Goal: Task Accomplishment & Management: Manage account settings

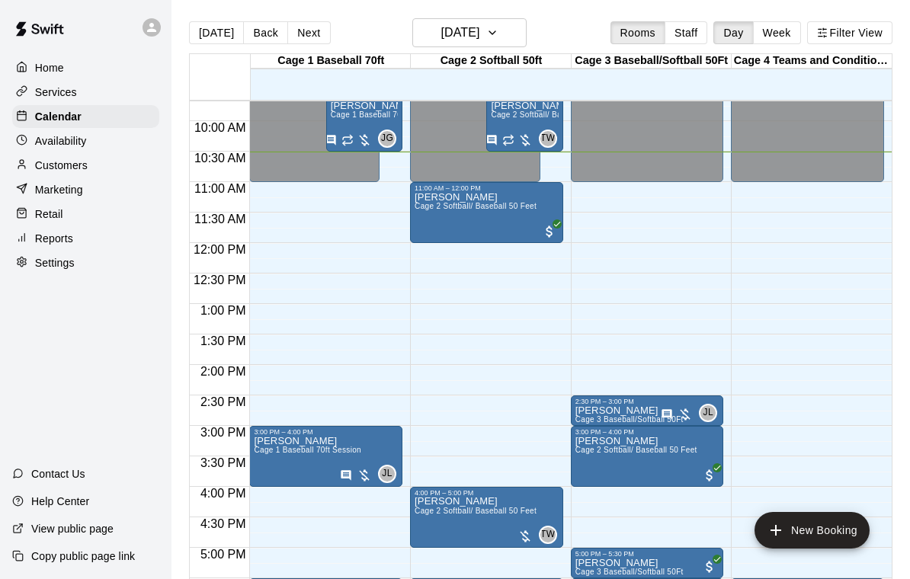
scroll to position [544, 0]
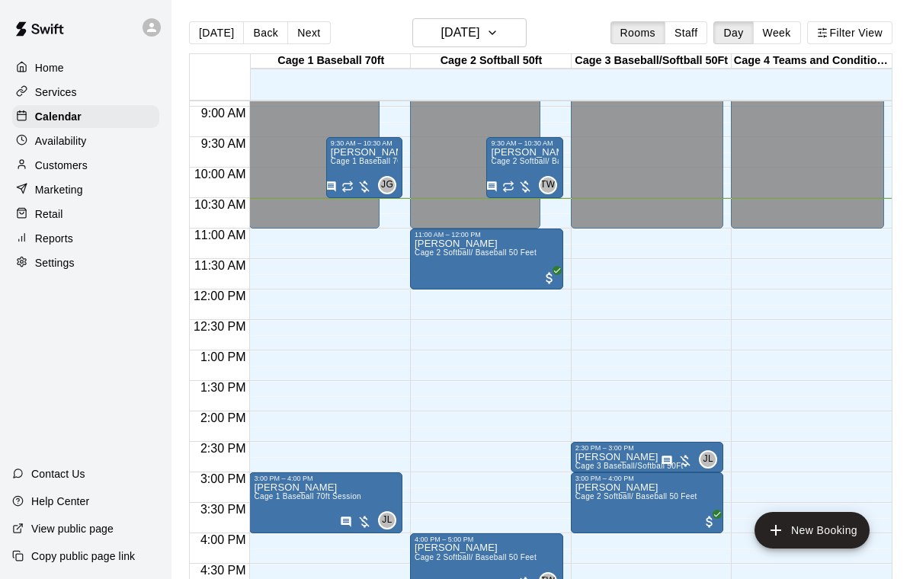
click at [527, 143] on div "9:30 AM – 10:30 AM" at bounding box center [524, 144] width 67 height 8
click at [508, 191] on img "edit" at bounding box center [508, 192] width 18 height 18
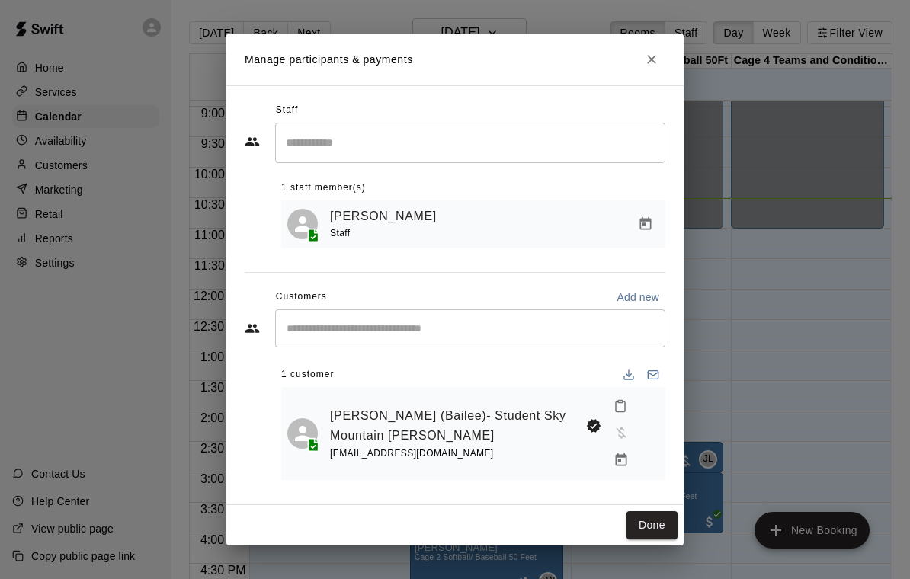
click at [614, 453] on icon "Manage bookings & payment" at bounding box center [621, 460] width 15 height 15
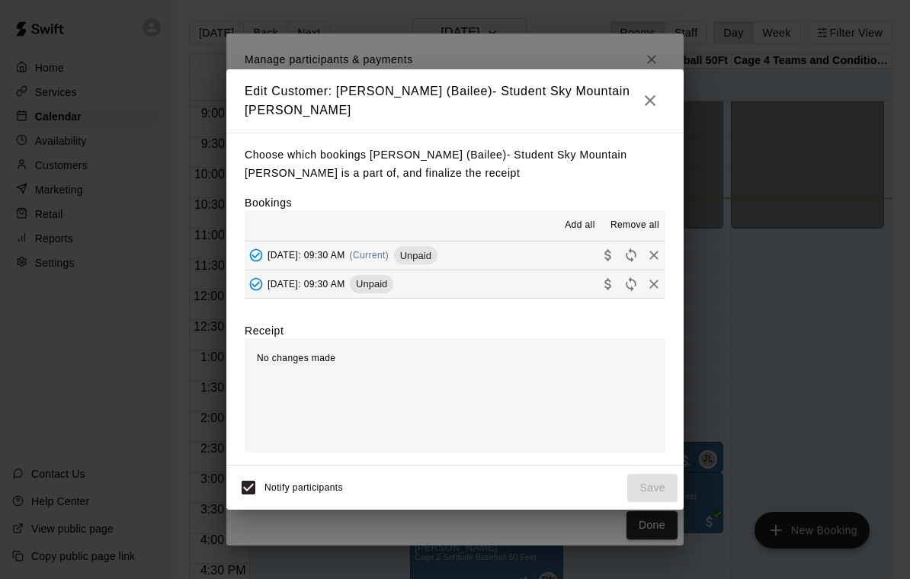
click at [541, 247] on button "Wednesday, October 15: 09:30 AM (Current) Unpaid" at bounding box center [455, 256] width 421 height 28
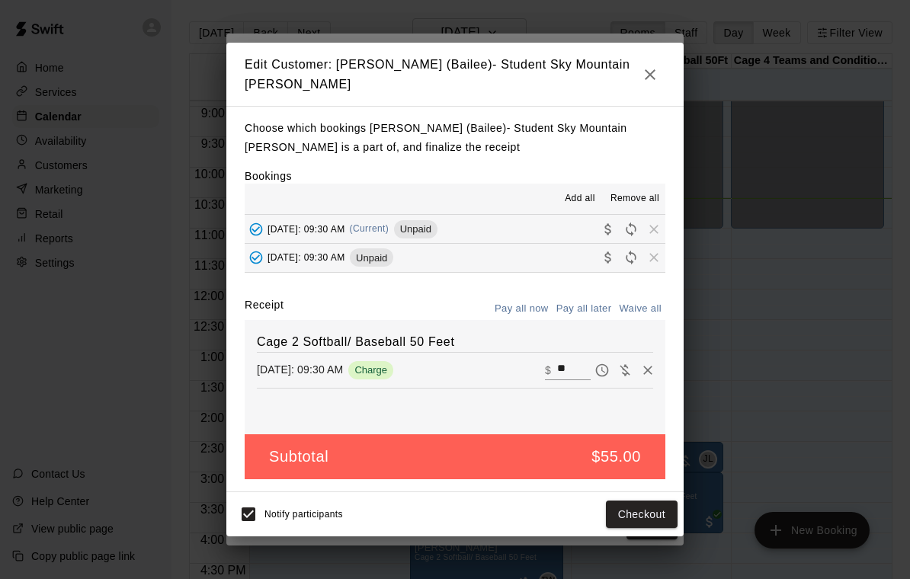
click at [574, 361] on input "**" at bounding box center [574, 371] width 34 height 20
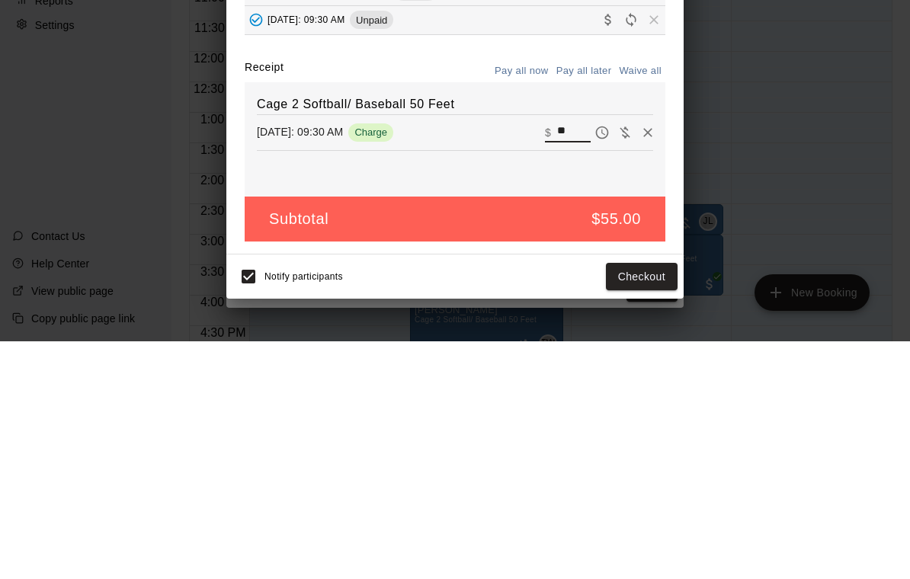
type input "*"
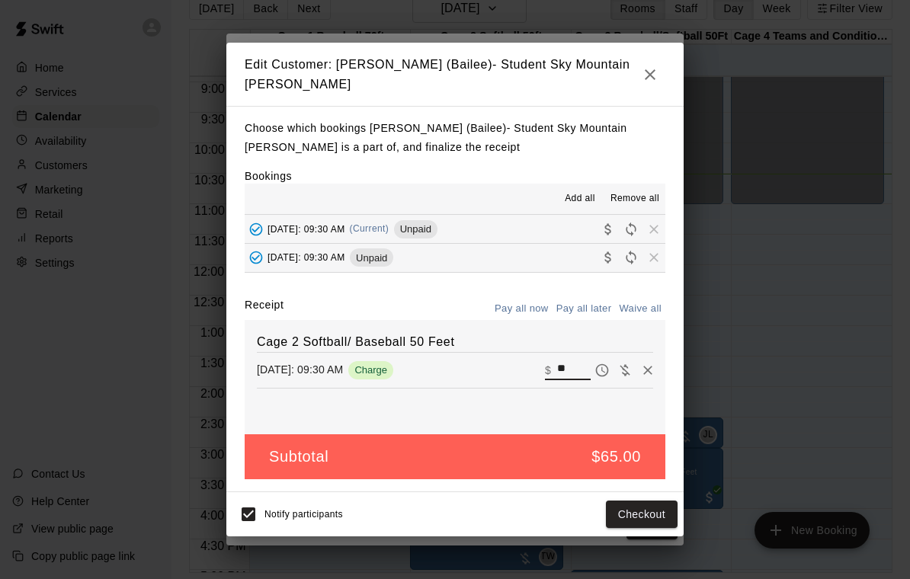
type input "**"
click at [647, 515] on button "Checkout" at bounding box center [642, 515] width 72 height 28
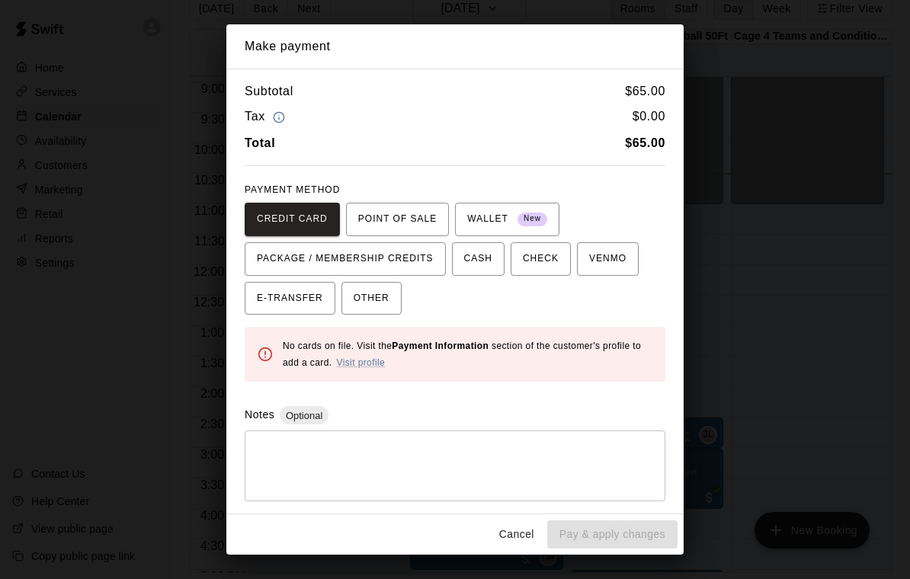
click at [387, 301] on span "OTHER" at bounding box center [372, 299] width 36 height 24
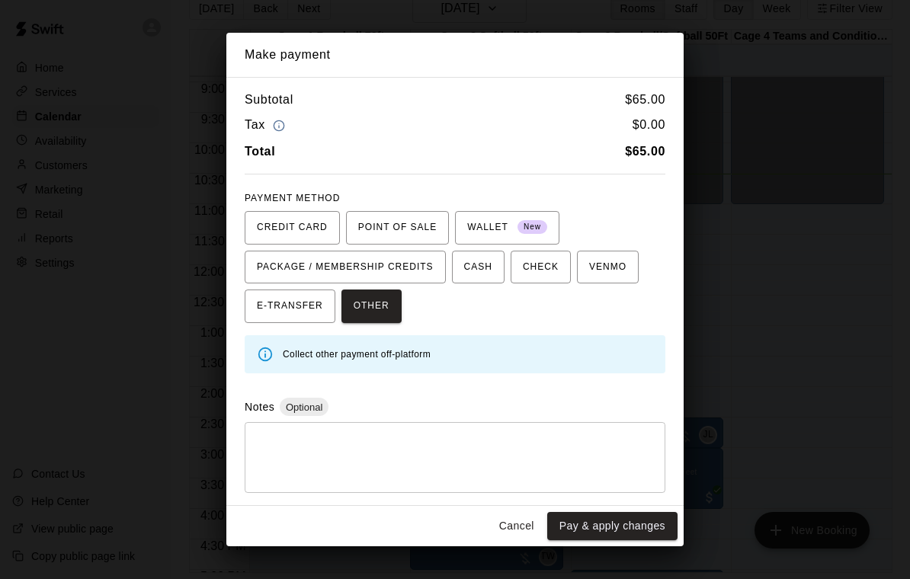
click at [611, 523] on button "Pay & apply changes" at bounding box center [612, 526] width 130 height 28
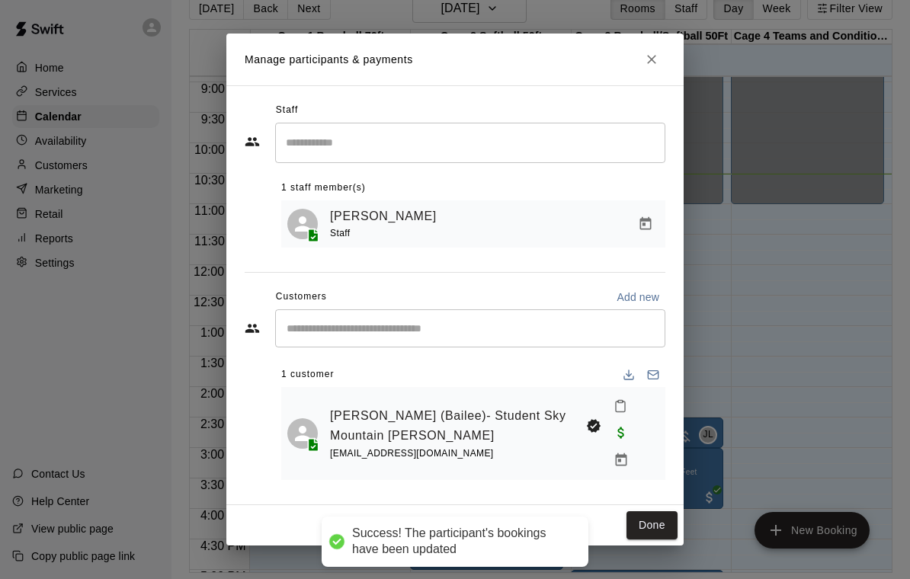
click at [650, 518] on button "Done" at bounding box center [652, 526] width 51 height 28
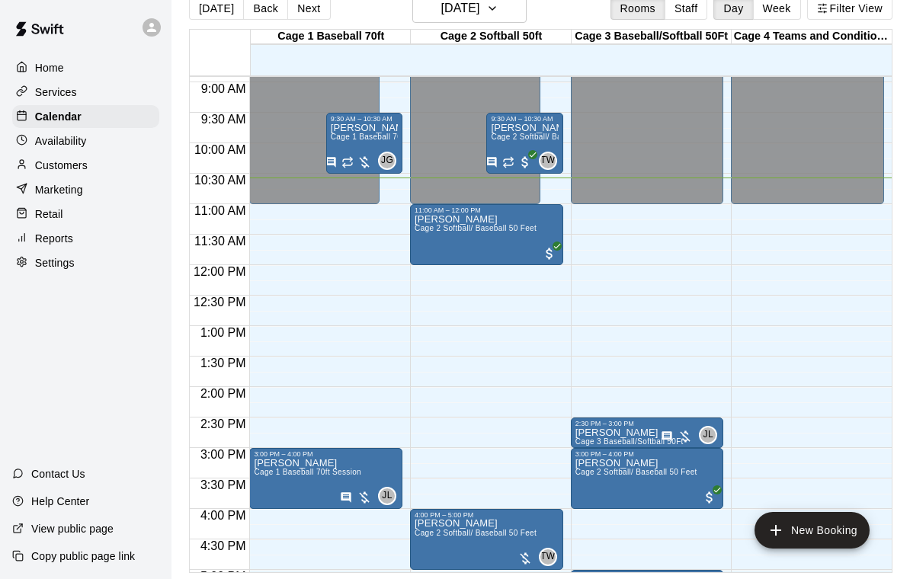
click at [364, 128] on p "[PERSON_NAME] c/o [PERSON_NAME] Sky Mountian" at bounding box center [364, 128] width 67 height 0
click at [347, 126] on icon "edit" at bounding box center [346, 122] width 18 height 18
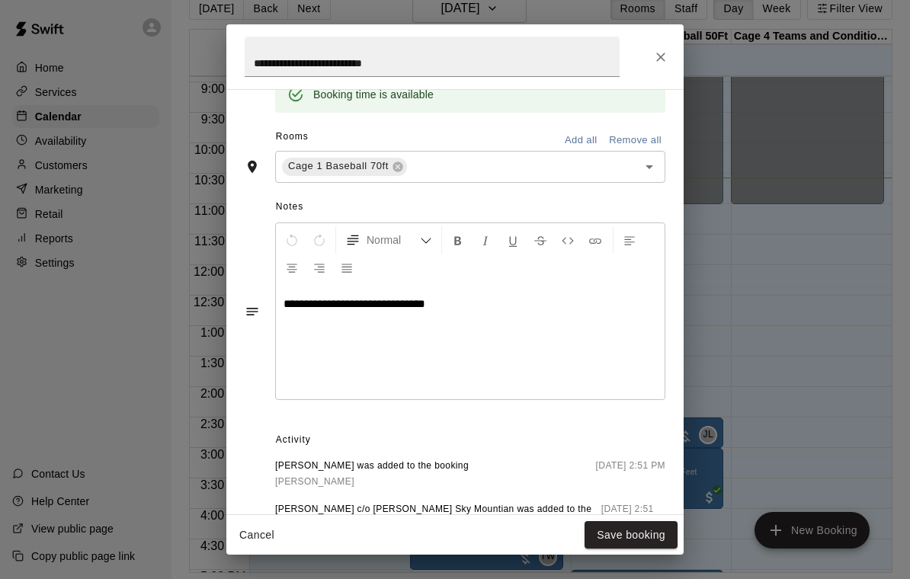
scroll to position [419, 0]
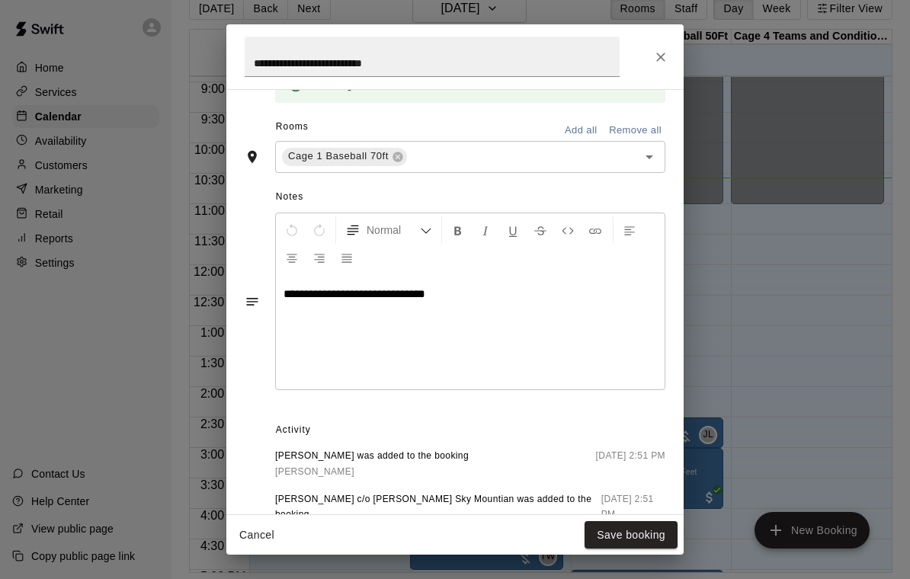
click at [663, 62] on icon "Close" at bounding box center [660, 57] width 15 height 15
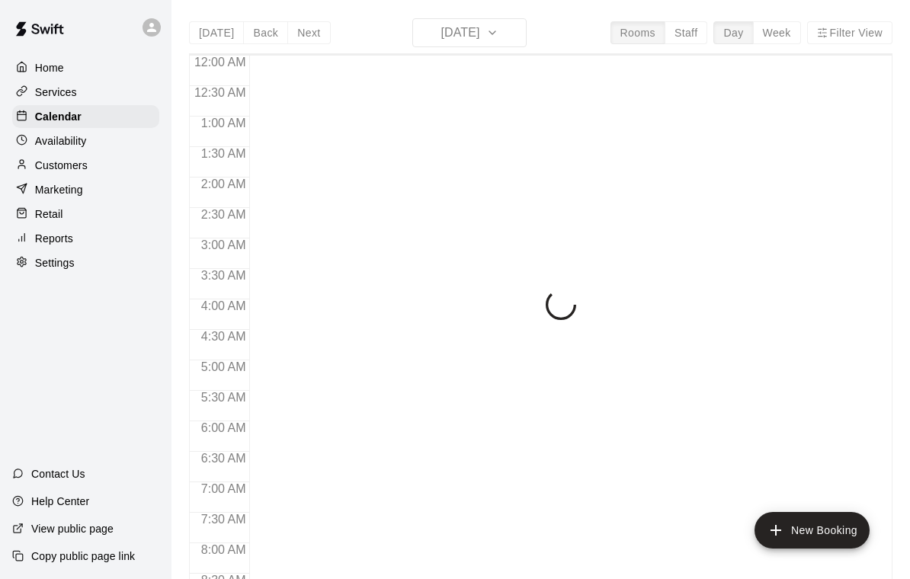
scroll to position [653, 0]
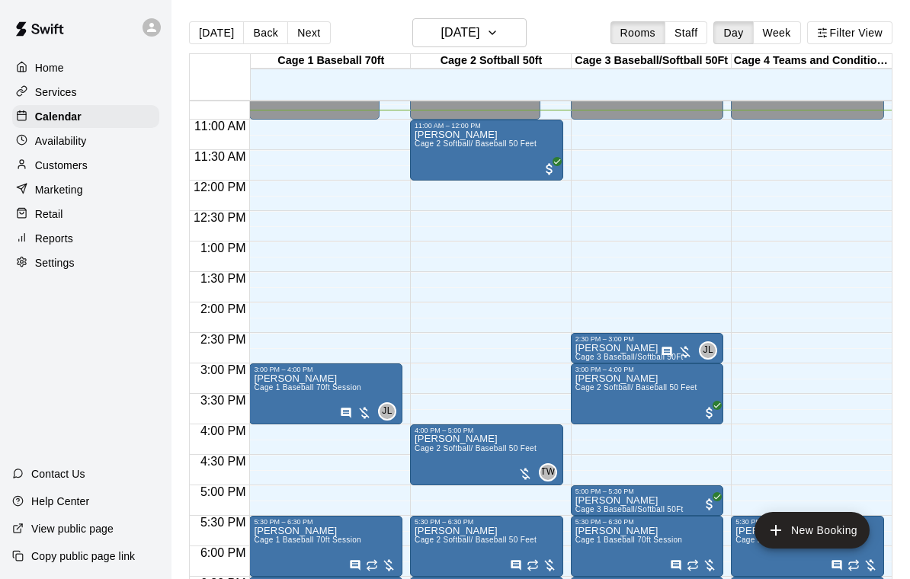
click at [515, 175] on div "Lindsay Moore Cage 2 Softball/ Baseball 50 Feet" at bounding box center [476, 419] width 122 height 579
click at [438, 145] on icon "edit" at bounding box center [431, 147] width 18 height 18
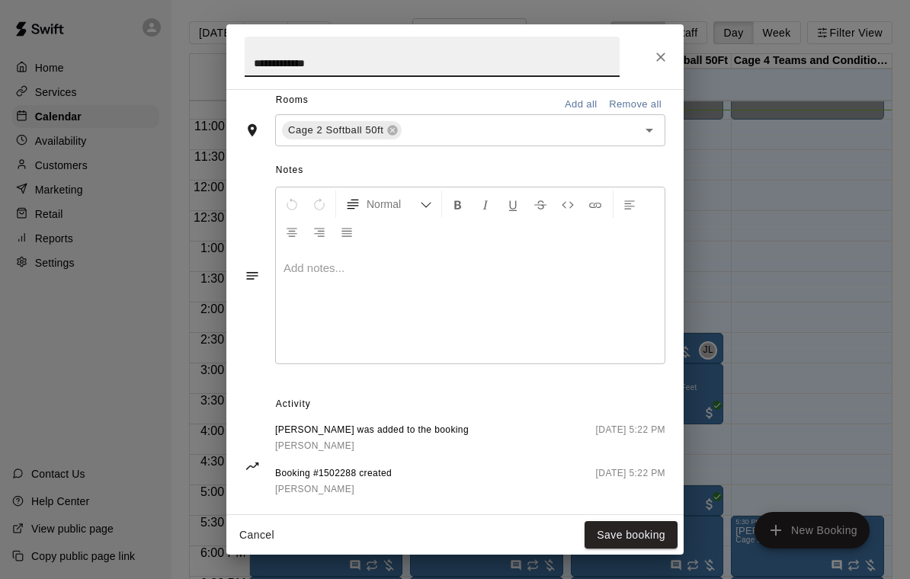
scroll to position [367, 0]
click at [663, 55] on icon "Close" at bounding box center [660, 57] width 9 height 9
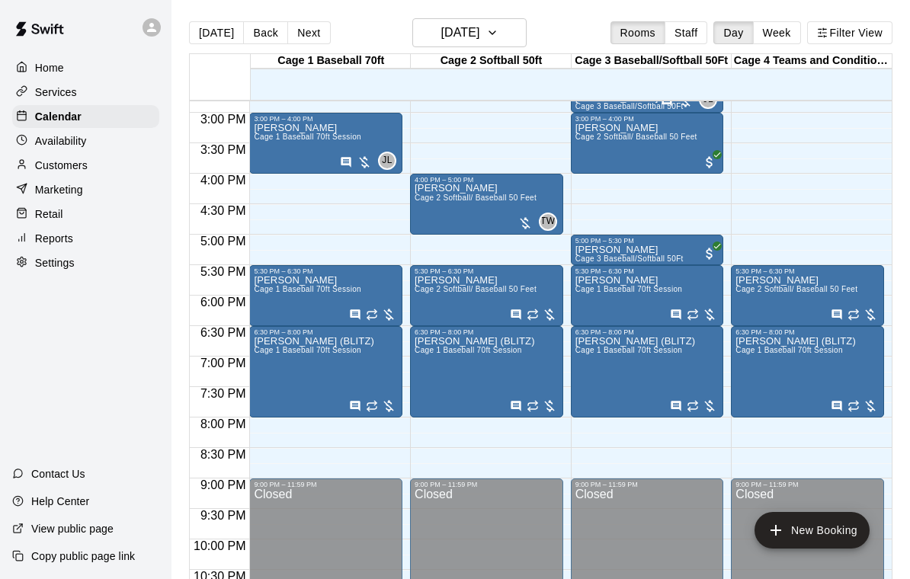
scroll to position [798, 0]
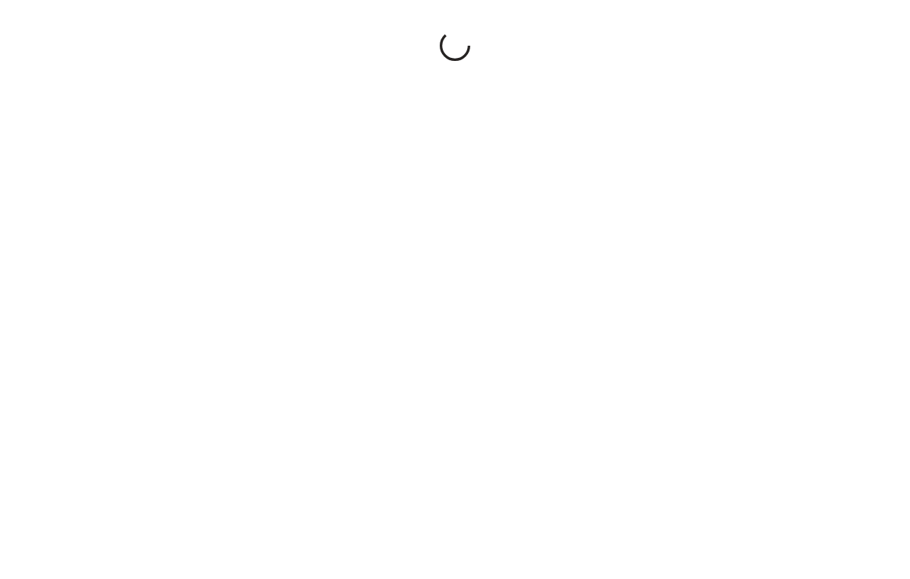
click at [498, 570] on div at bounding box center [455, 289] width 910 height 579
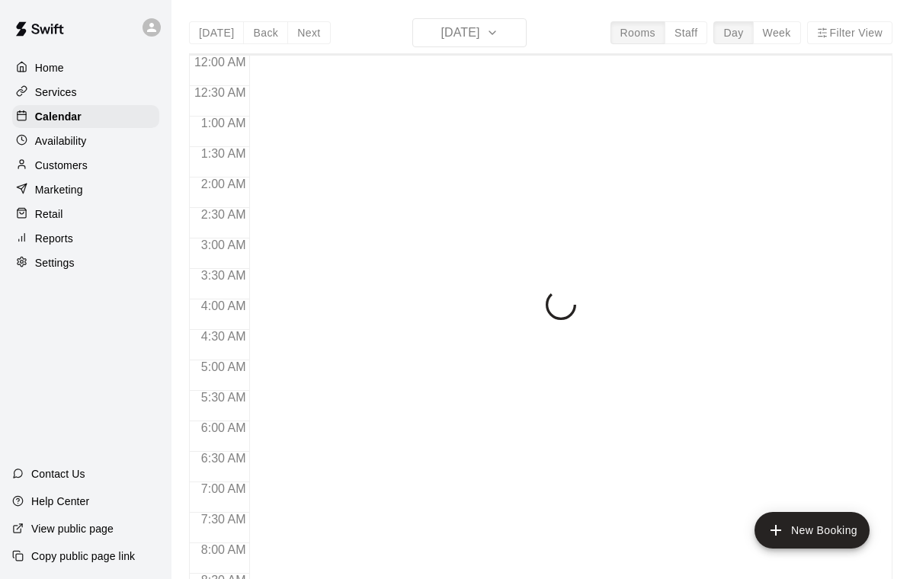
scroll to position [672, 0]
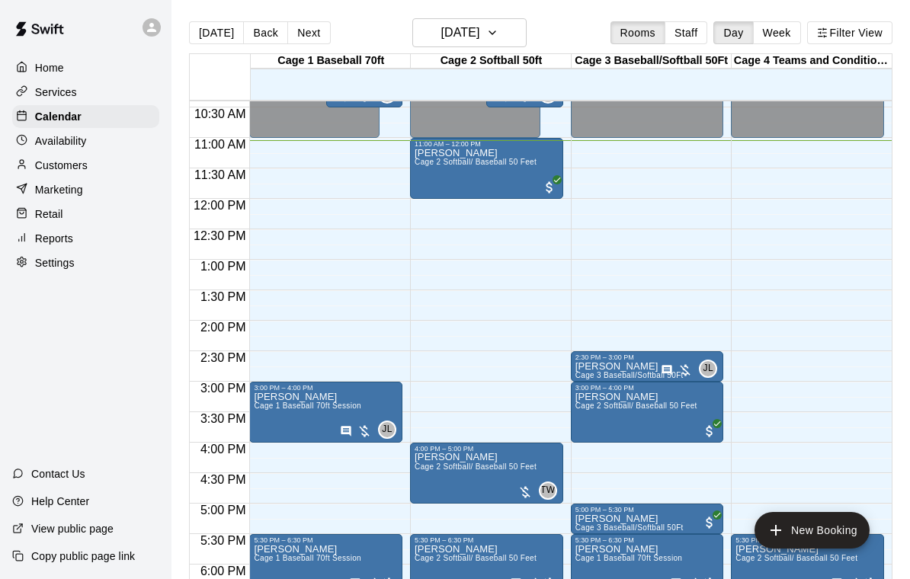
scroll to position [635, 0]
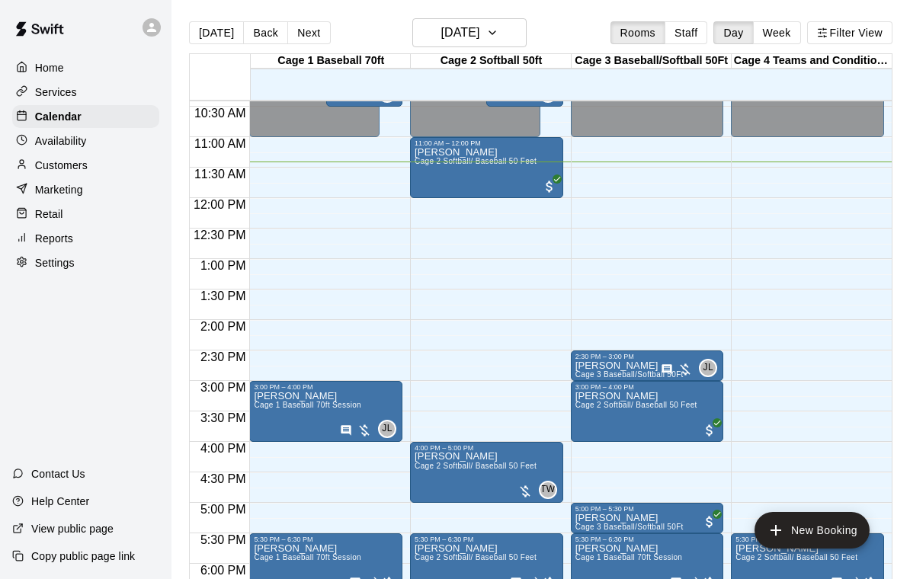
click at [484, 188] on div "Lindsay Moore Cage 2 Softball/ Baseball 50 Feet" at bounding box center [476, 436] width 122 height 579
click at [428, 159] on icon "edit" at bounding box center [431, 165] width 18 height 18
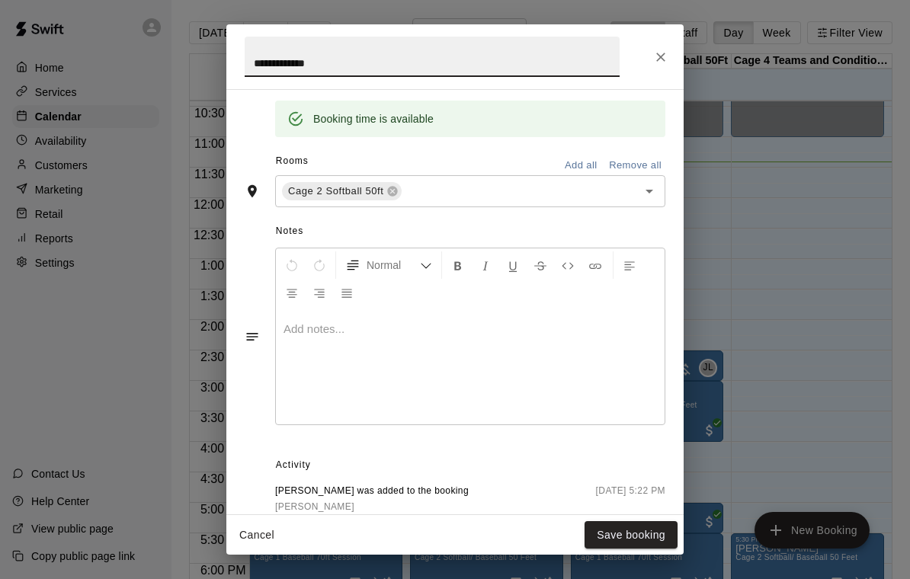
scroll to position [310, 0]
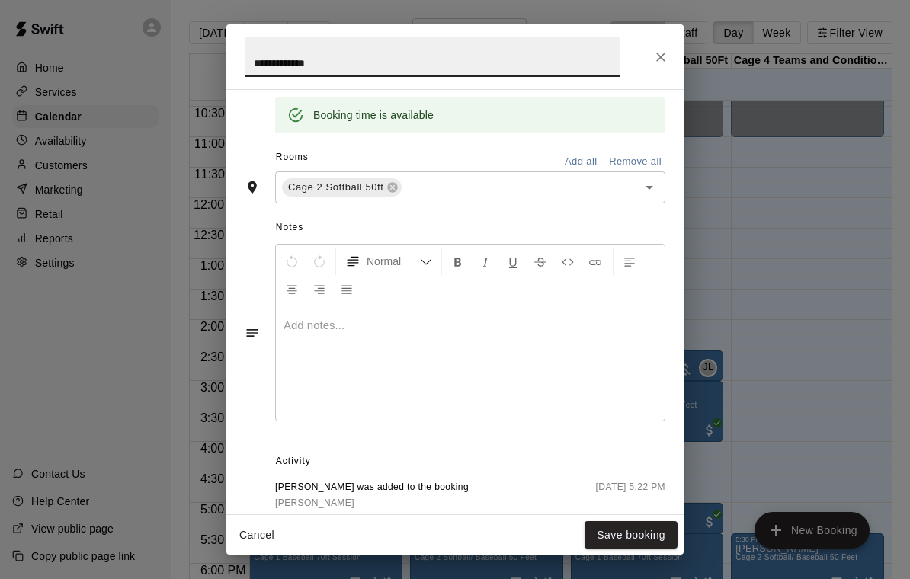
click at [656, 53] on icon "Close" at bounding box center [660, 57] width 15 height 15
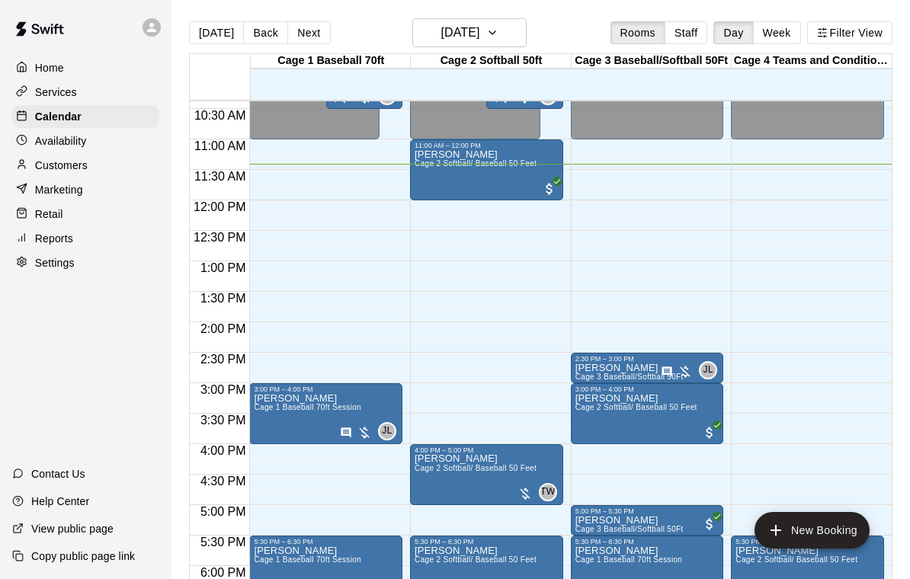
scroll to position [588, 0]
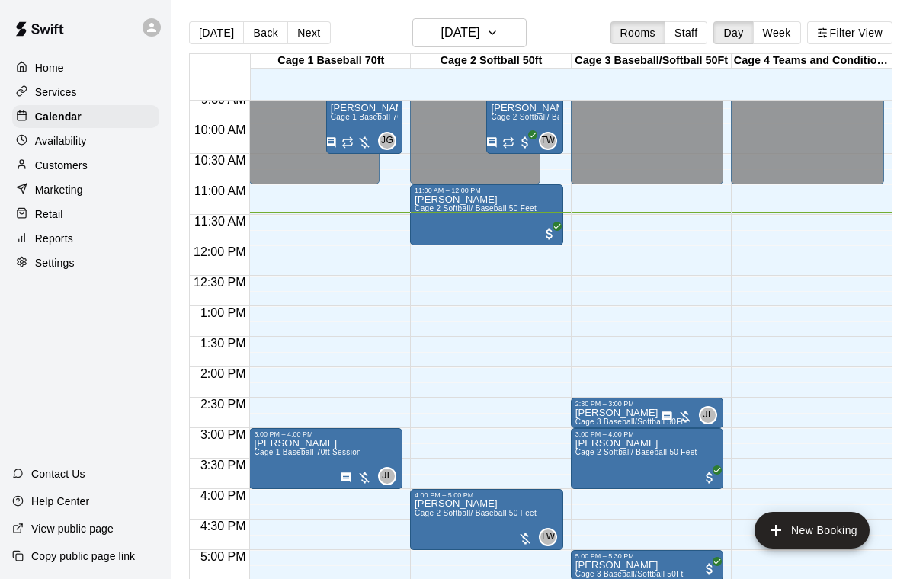
click at [44, 101] on div "Services" at bounding box center [85, 92] width 147 height 23
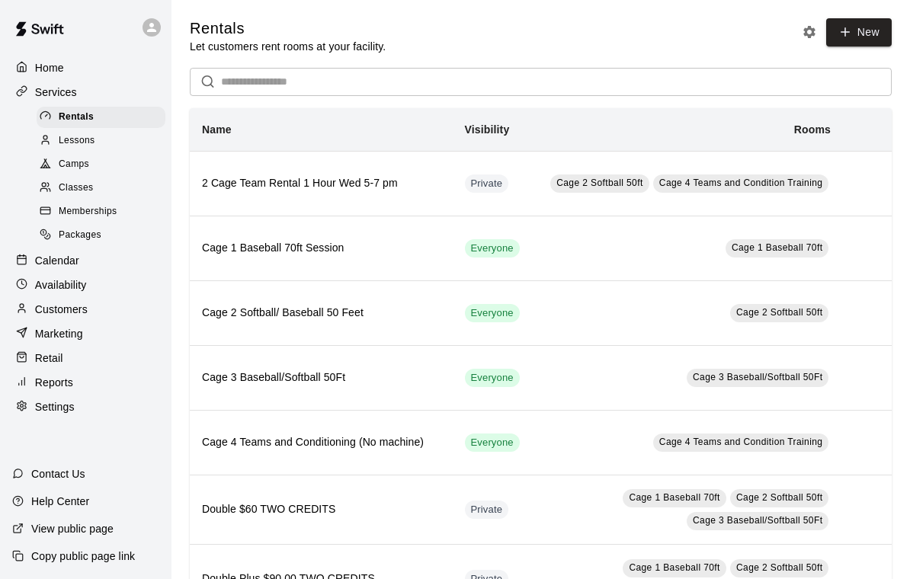
click at [74, 210] on span "Memberships" at bounding box center [88, 211] width 58 height 15
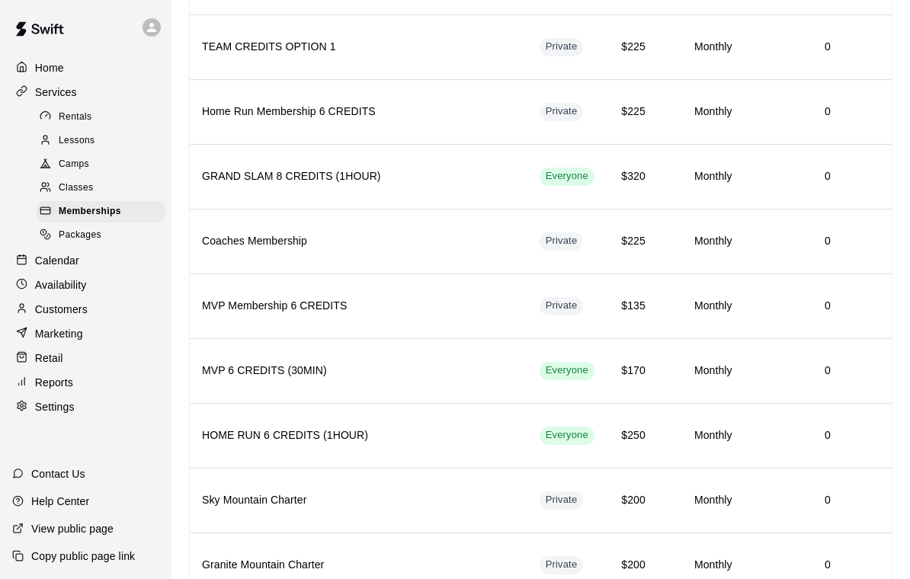
scroll to position [730, 0]
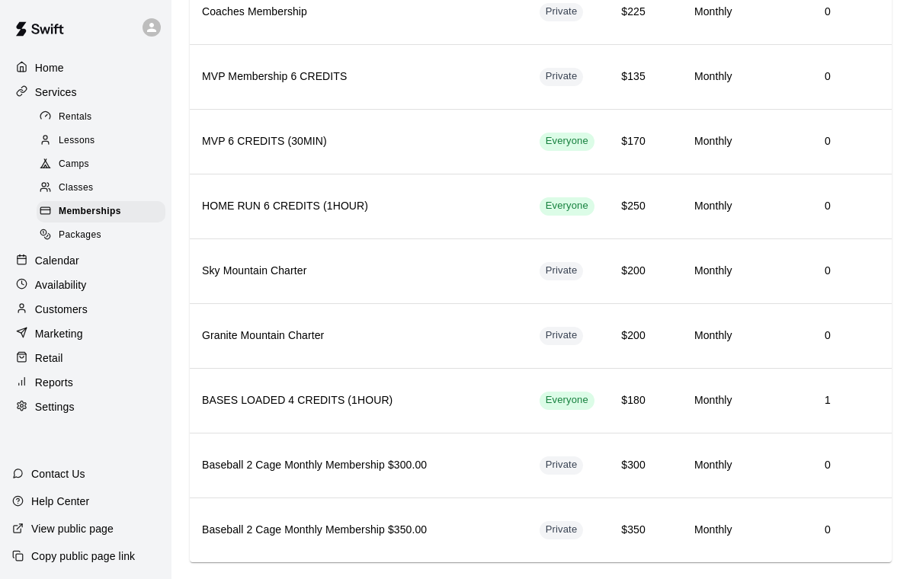
click at [87, 240] on span "Packages" at bounding box center [80, 235] width 43 height 15
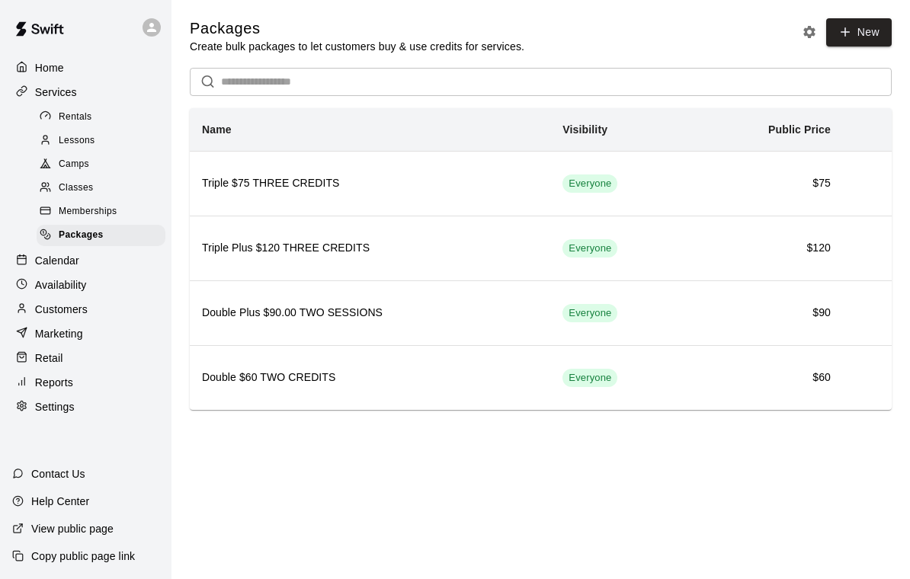
click at [48, 66] on p "Home" at bounding box center [49, 67] width 29 height 15
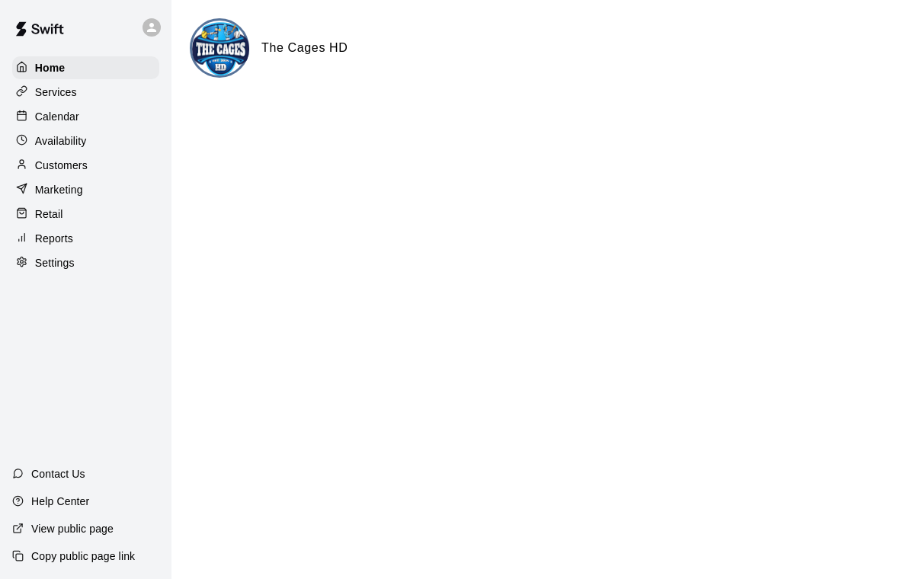
click at [57, 66] on p "Home" at bounding box center [50, 67] width 30 height 15
click at [395, 122] on html "Home Services Calendar Availability Customers Marketing Retail Reports Settings…" at bounding box center [455, 61] width 910 height 122
click at [91, 136] on div "Availability" at bounding box center [85, 141] width 147 height 23
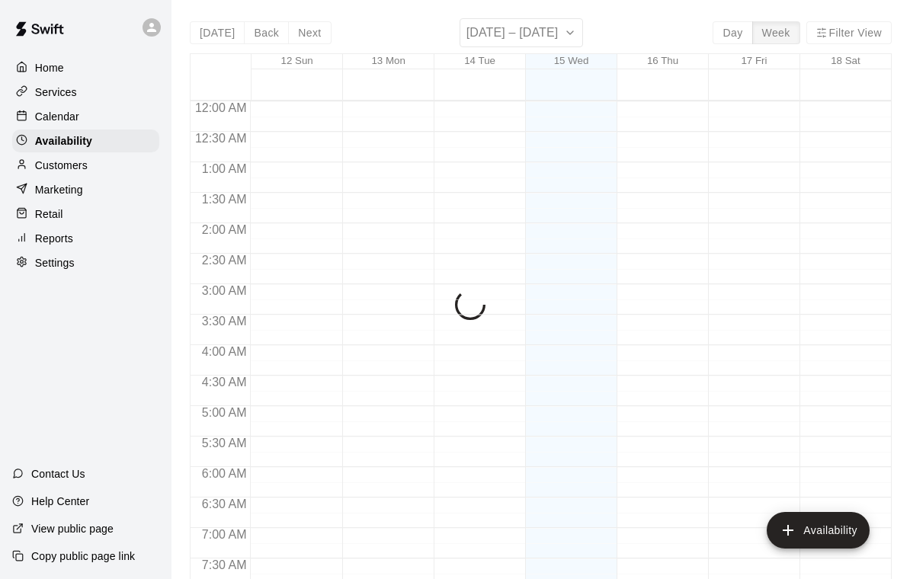
scroll to position [702, 0]
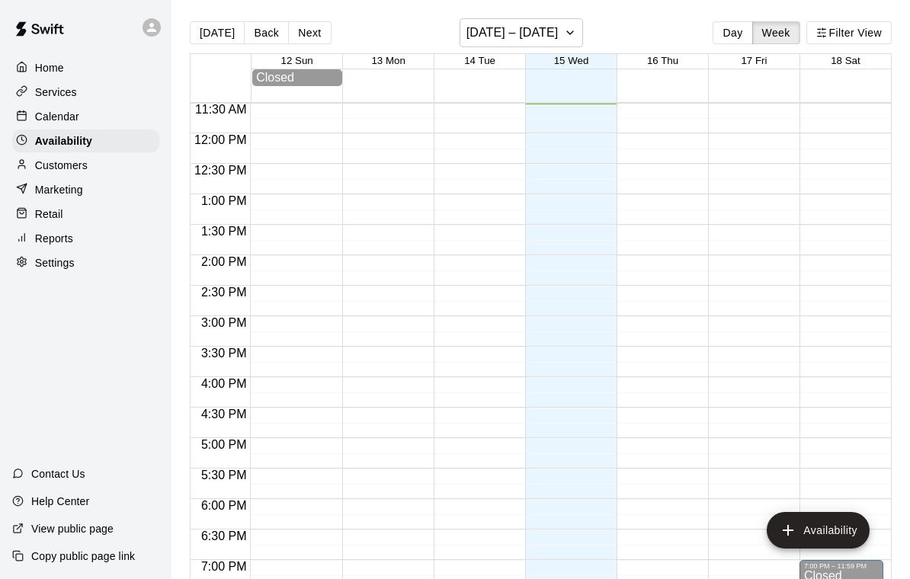
click at [71, 117] on p "Calendar" at bounding box center [57, 116] width 44 height 15
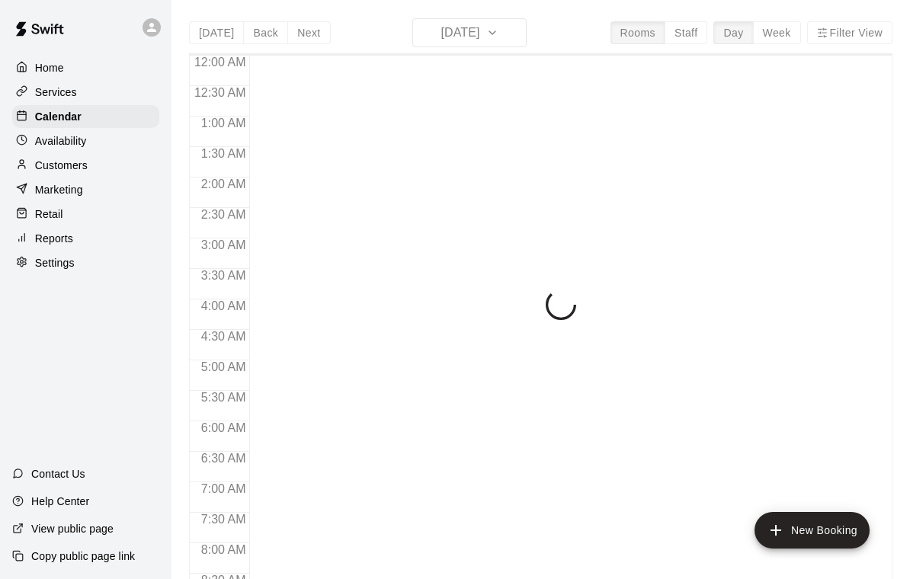
scroll to position [703, 0]
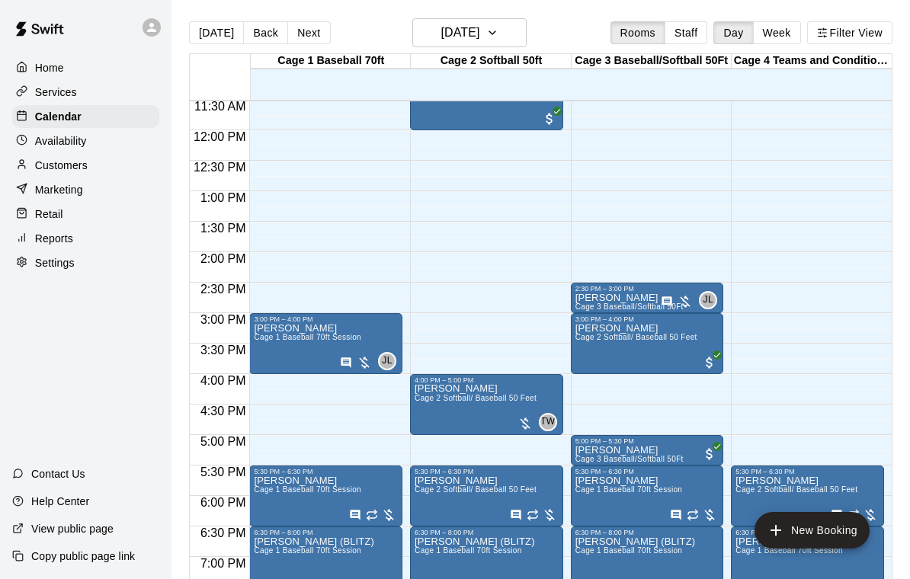
click at [472, 403] on span "Cage 2 Softball/ Baseball 50 Feet" at bounding box center [476, 398] width 122 height 8
click at [433, 403] on icon "edit" at bounding box center [431, 411] width 18 height 18
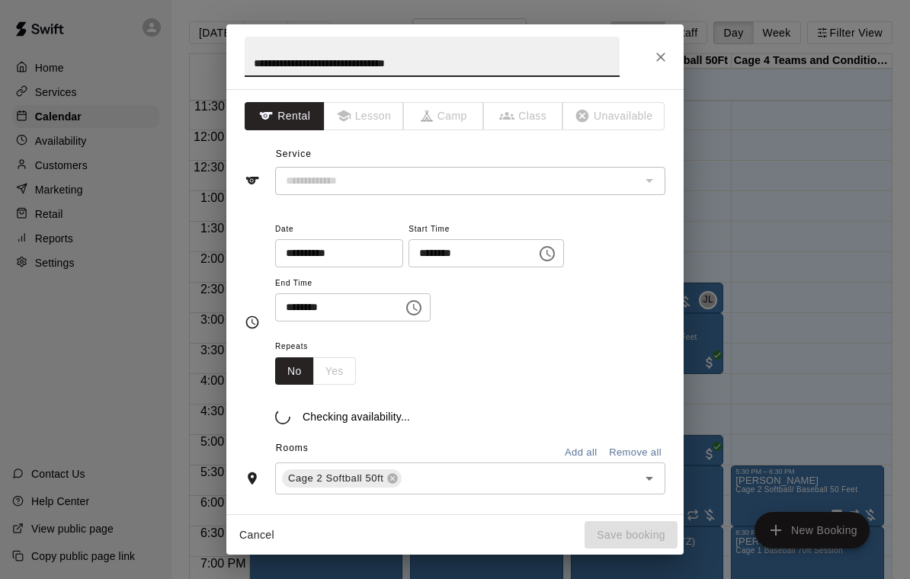
type input "**********"
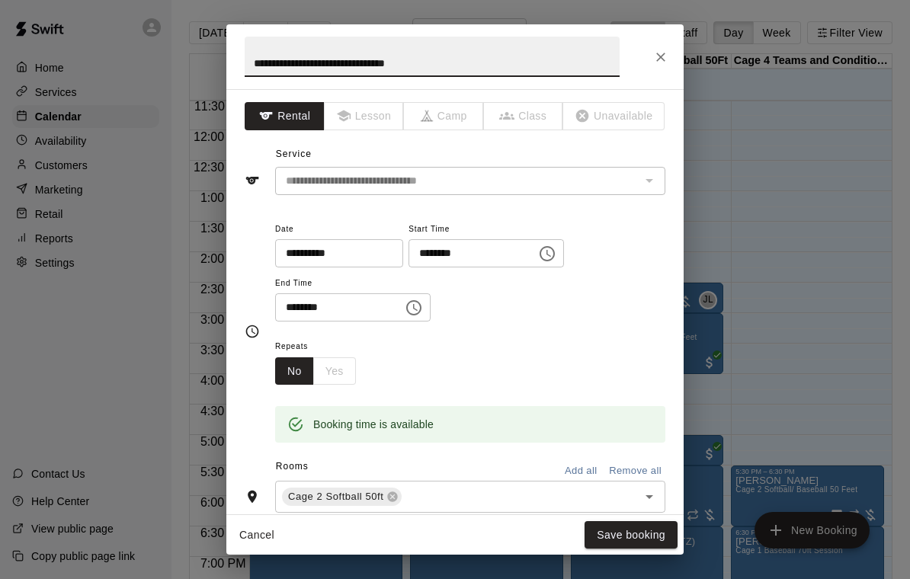
scroll to position [0, 0]
click at [666, 53] on icon "Close" at bounding box center [660, 57] width 15 height 15
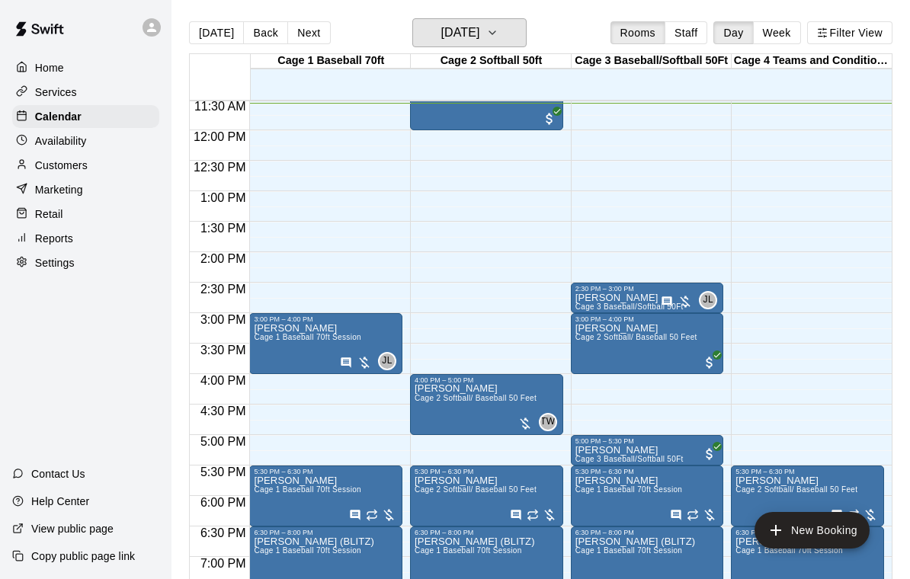
click at [498, 44] on button "[DATE]" at bounding box center [469, 32] width 114 height 29
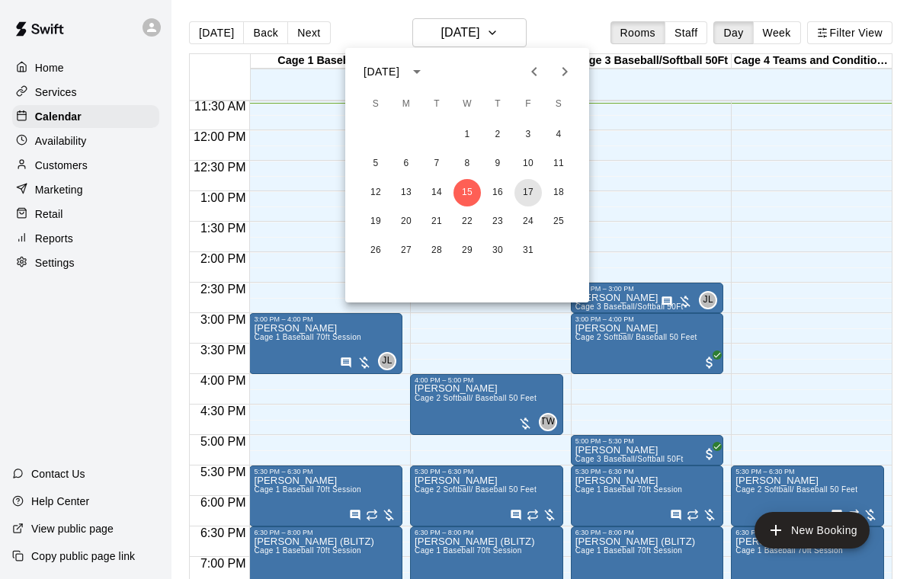
click at [528, 197] on button "17" at bounding box center [528, 192] width 27 height 27
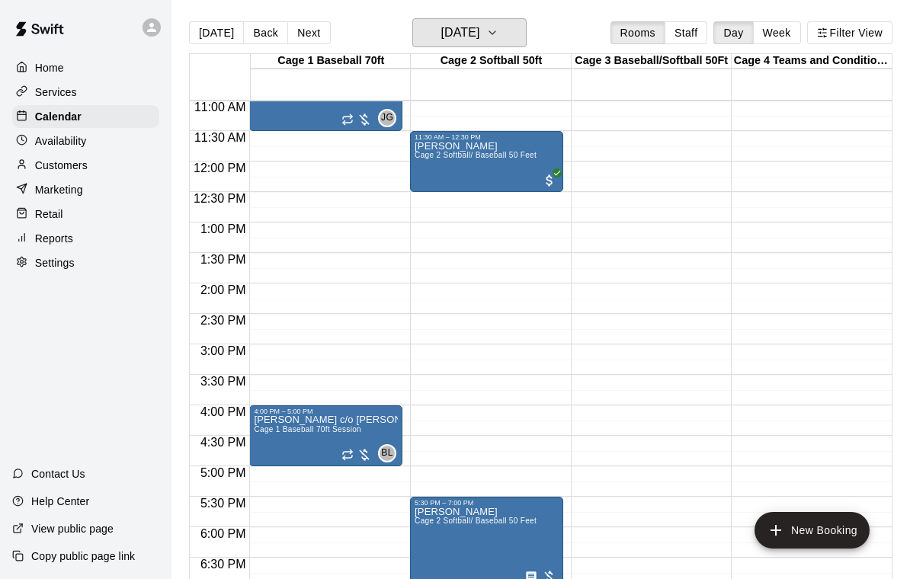
scroll to position [672, 0]
click at [472, 34] on h6 "Friday Oct 17" at bounding box center [460, 32] width 39 height 21
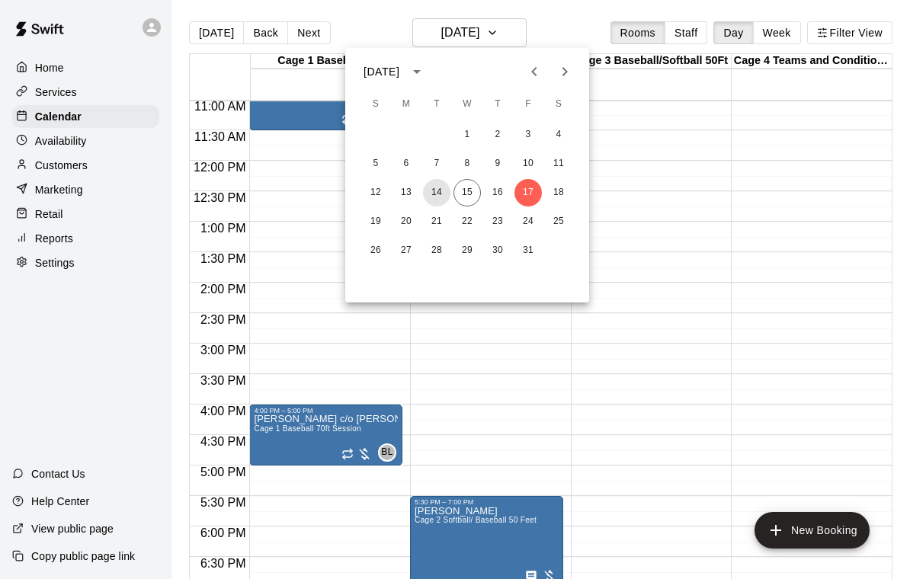
click at [439, 195] on button "14" at bounding box center [436, 192] width 27 height 27
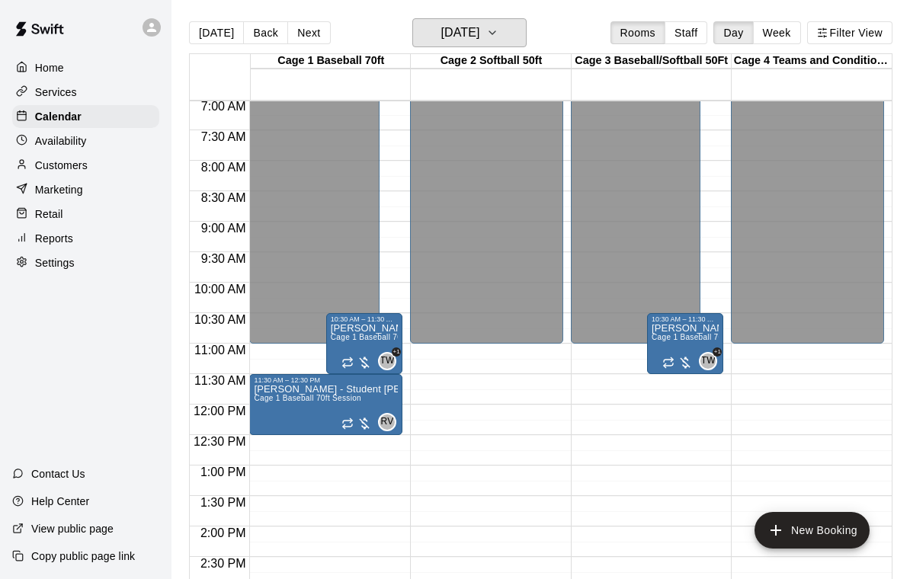
scroll to position [427, 0]
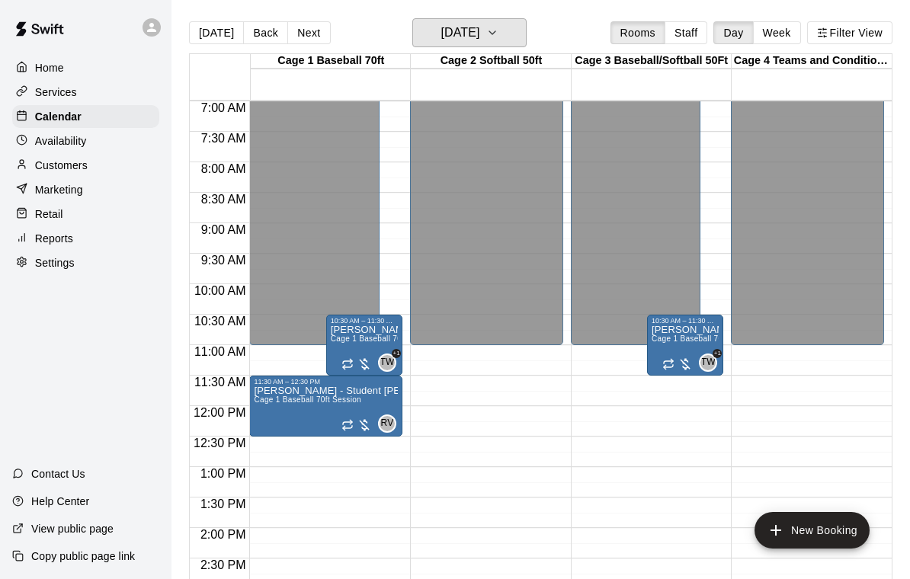
click at [480, 30] on h6 "Tuesday Oct 14" at bounding box center [460, 32] width 39 height 21
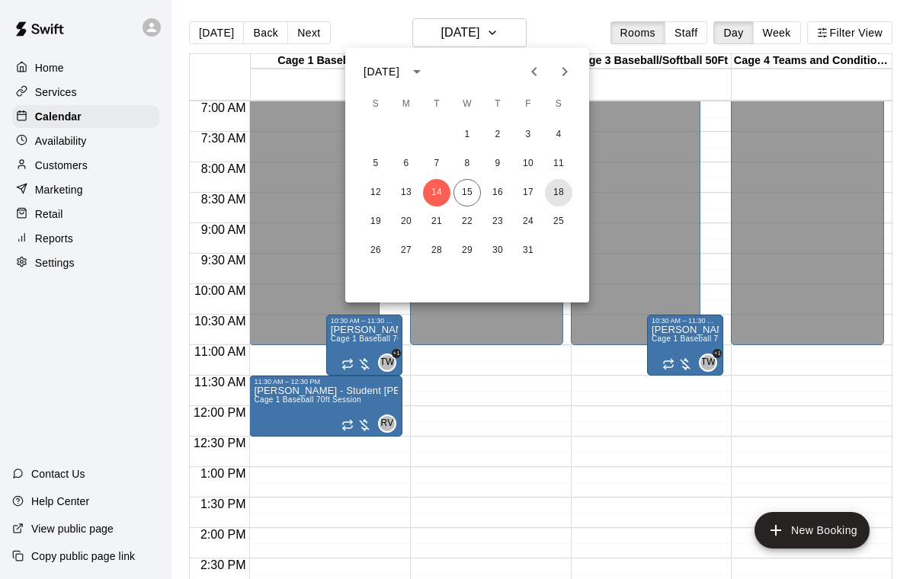
click at [565, 194] on button "18" at bounding box center [558, 192] width 27 height 27
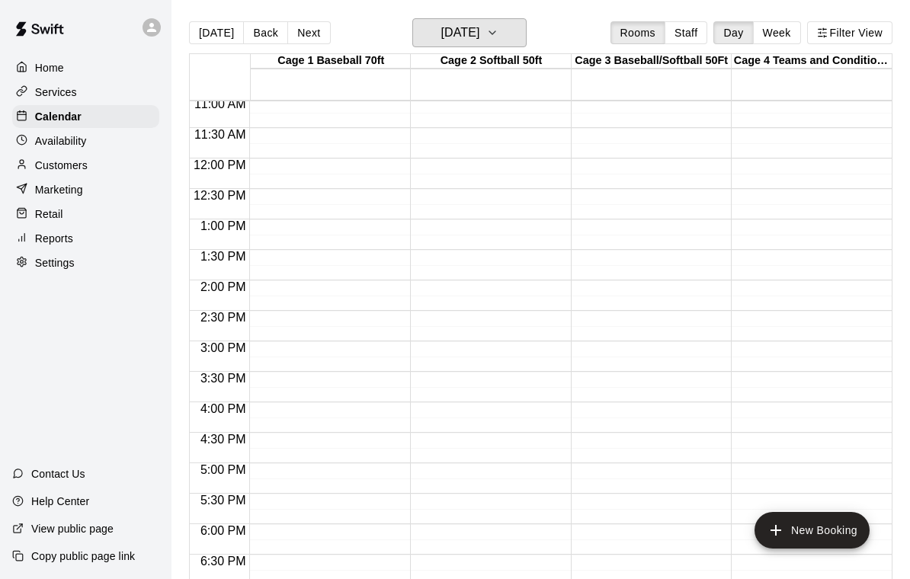
scroll to position [676, 0]
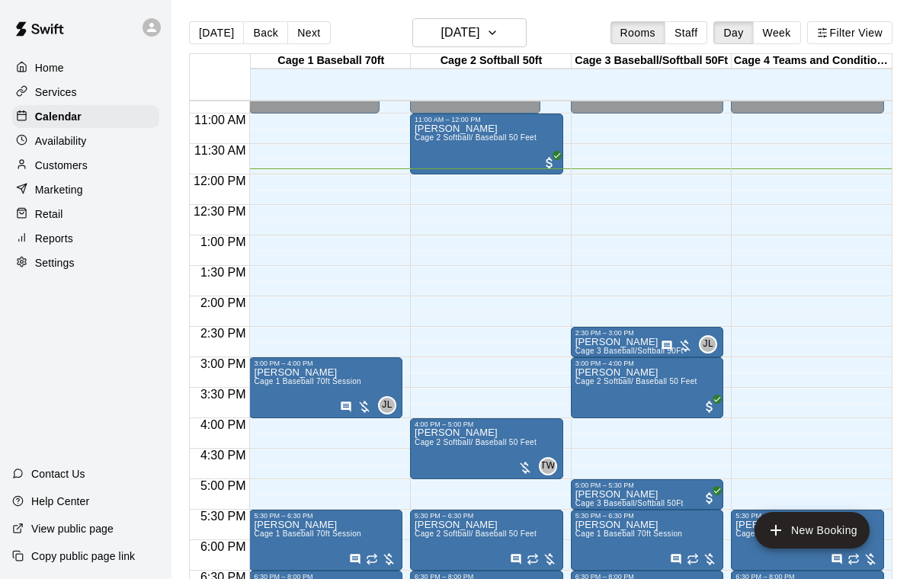
scroll to position [662, 0]
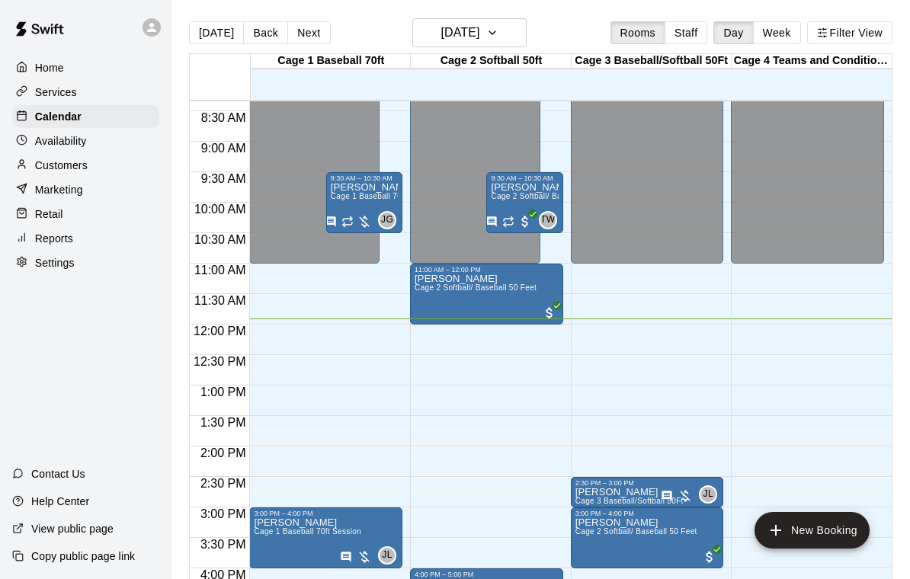
scroll to position [512, 0]
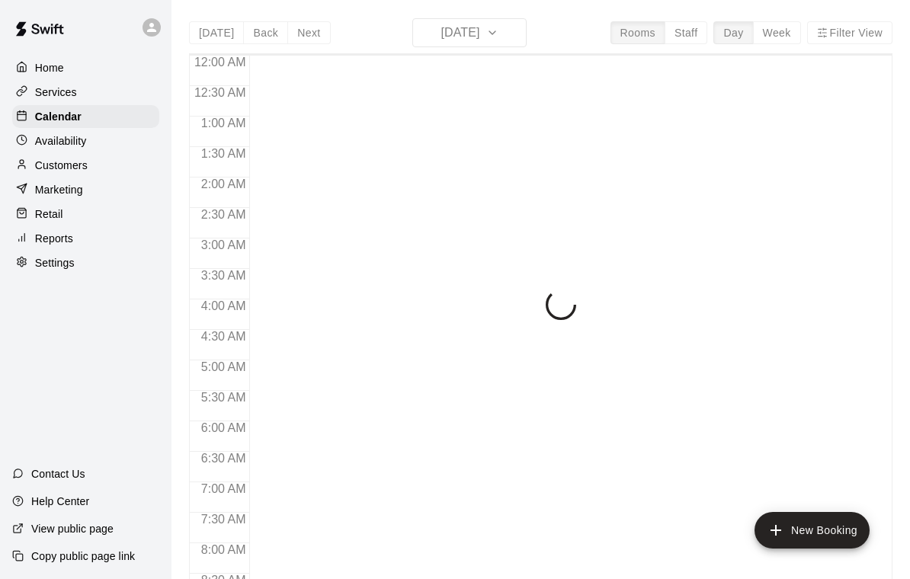
scroll to position [726, 0]
